Goal: Navigation & Orientation: Find specific page/section

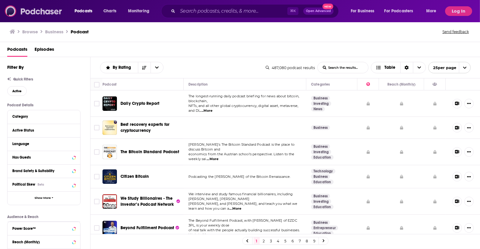
click at [44, 10] on img at bounding box center [34, 10] width 58 height 11
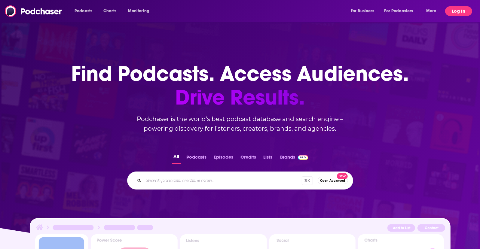
click at [460, 12] on button "Log In" at bounding box center [458, 11] width 27 height 10
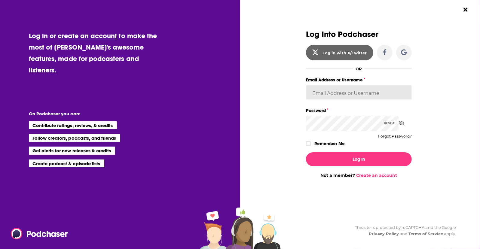
click at [373, 85] on input "Email Address or Username" at bounding box center [359, 93] width 106 height 16
type input "[EMAIL_ADDRESS][DOMAIN_NAME]"
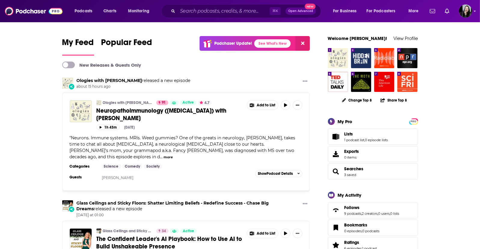
click at [261, 42] on link "Podchaser Update! See What's New" at bounding box center [255, 43] width 110 height 15
click at [261, 39] on link "See What's New" at bounding box center [272, 43] width 36 height 8
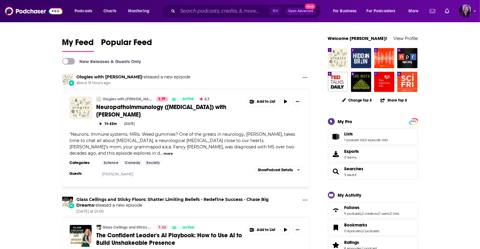
click at [465, 12] on img "Logged in as marypoffenroth" at bounding box center [465, 11] width 13 height 13
